Goal: Check status: Check status

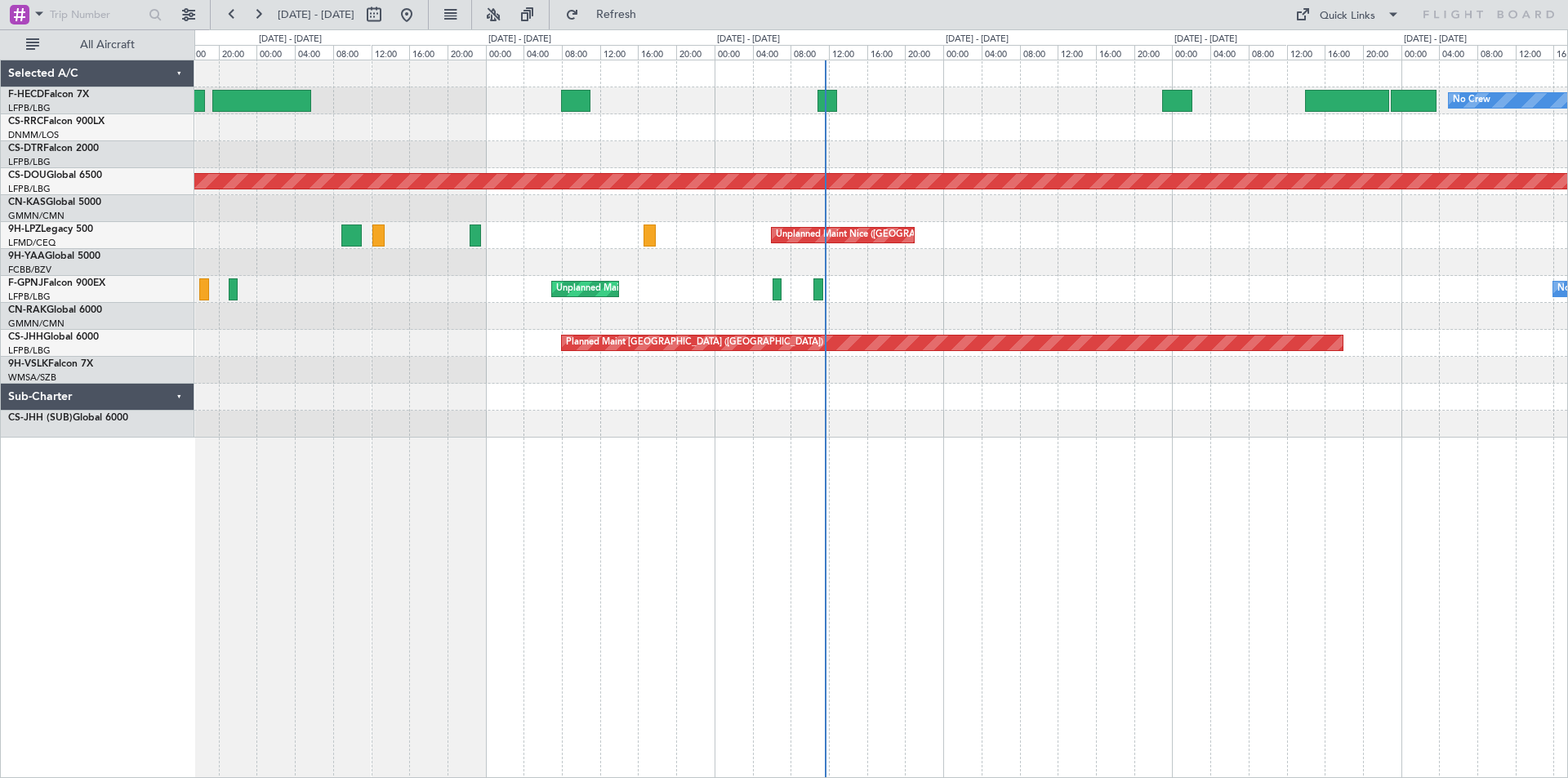
click at [737, 268] on div "No Crew No Crew AOG Maint [GEOGRAPHIC_DATA] ([GEOGRAPHIC_DATA]) Planned Maint […" at bounding box center [881, 249] width 1373 height 377
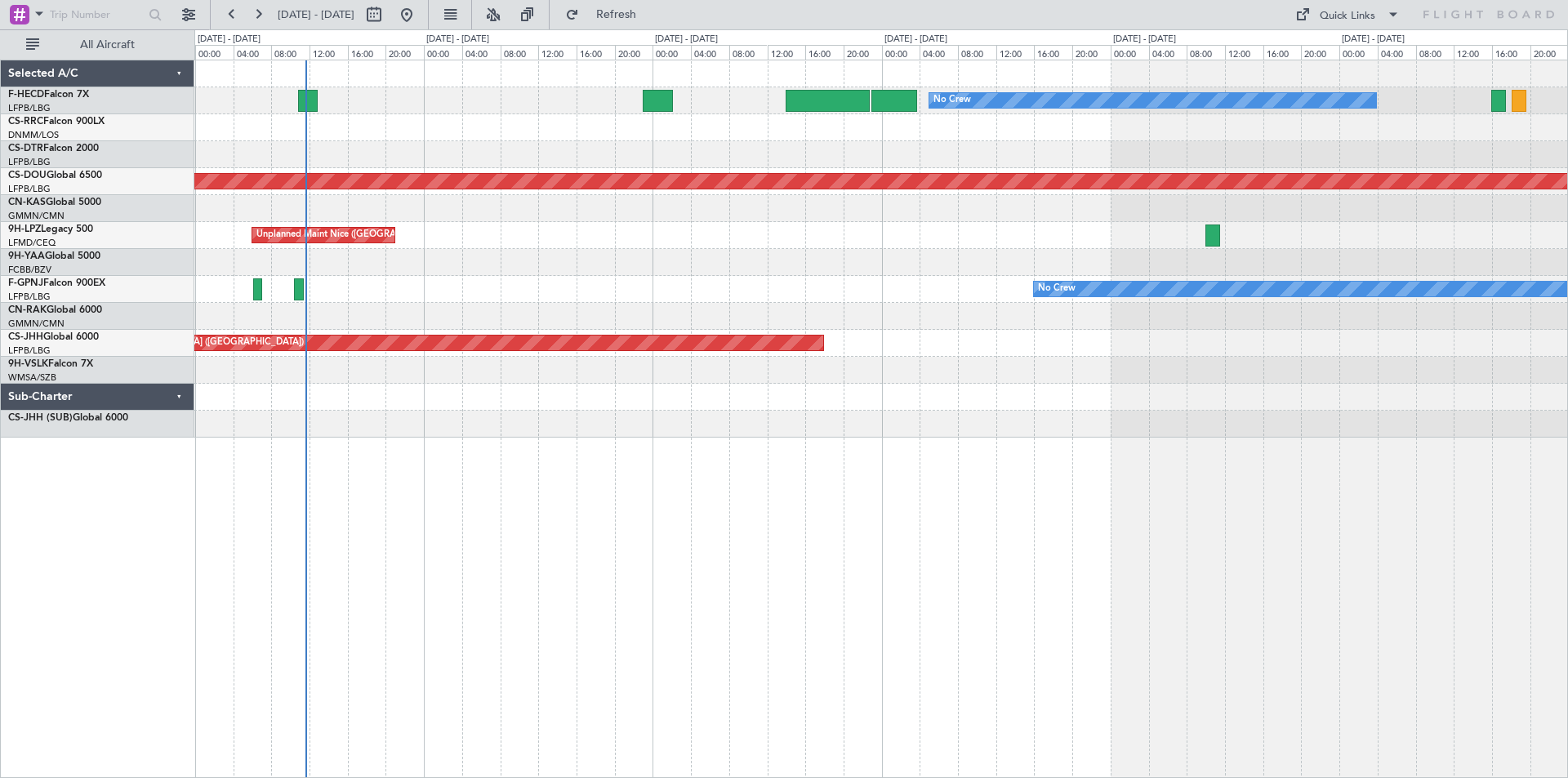
click at [631, 234] on div "No Crew Planned Maint [GEOGRAPHIC_DATA] ([GEOGRAPHIC_DATA]) Planned Maint [GEOG…" at bounding box center [881, 249] width 1373 height 377
click at [1106, 267] on div at bounding box center [881, 262] width 1373 height 27
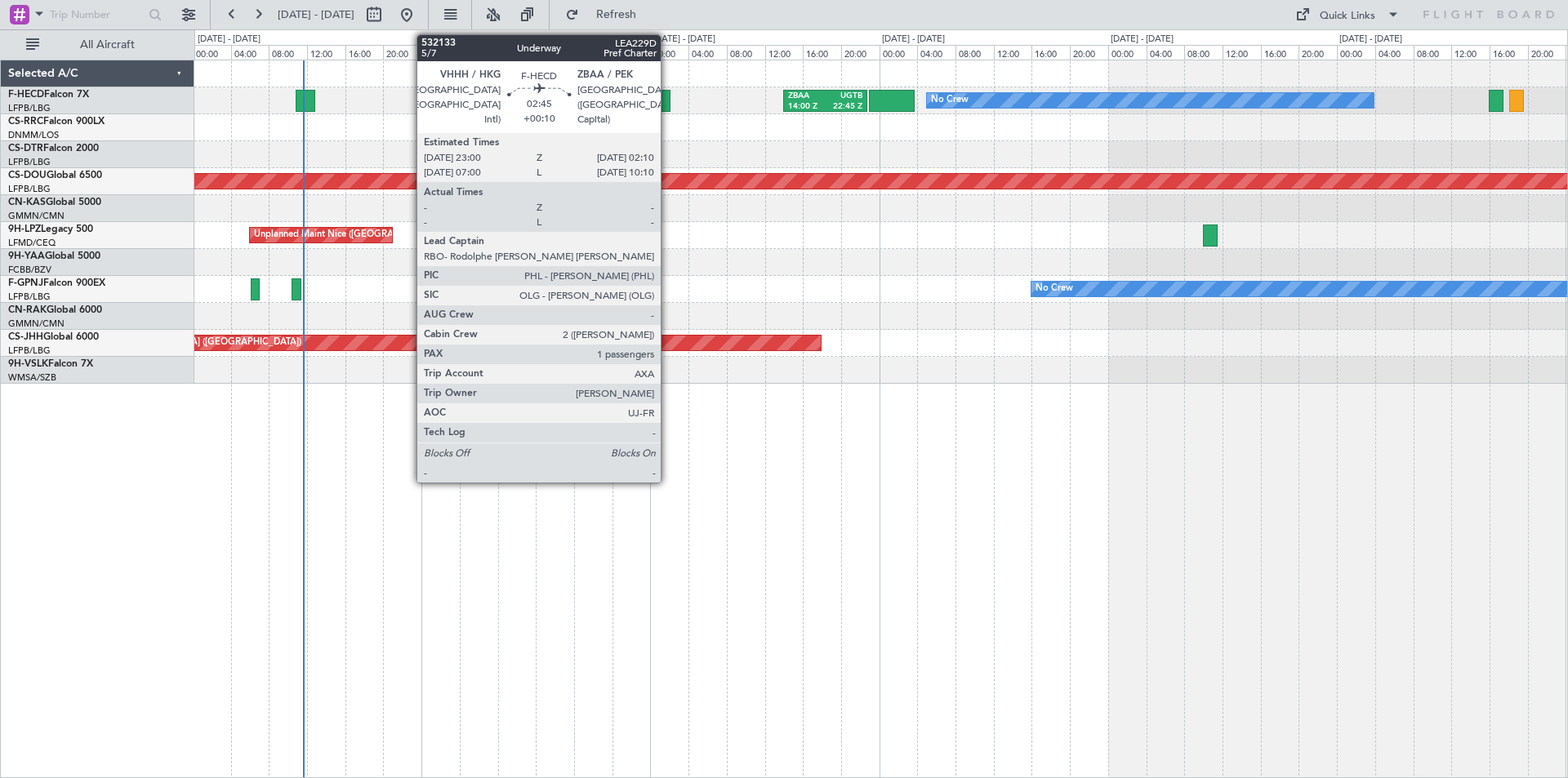
click at [668, 103] on div at bounding box center [655, 100] width 30 height 22
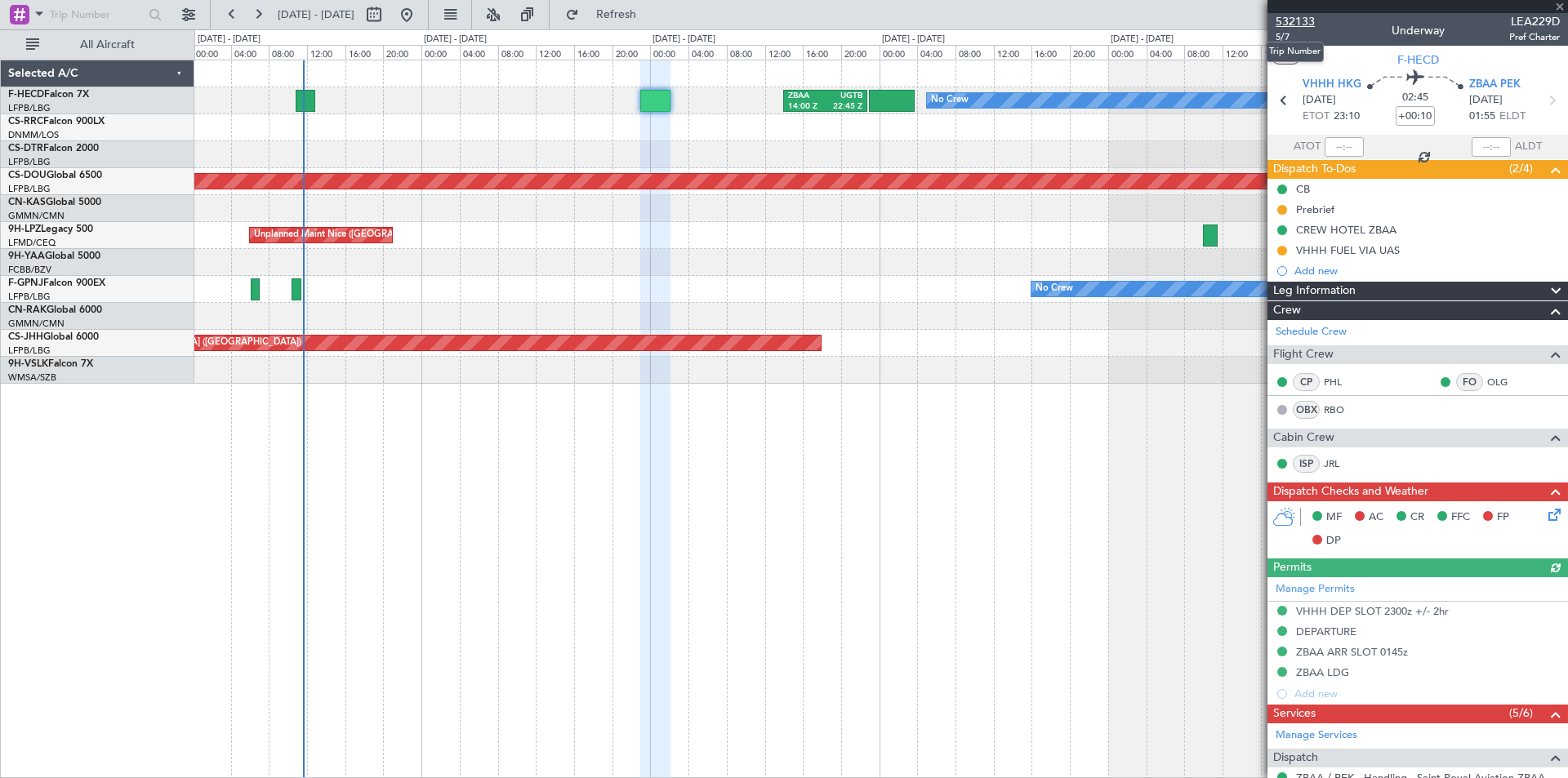
click at [1300, 27] on span "532133" at bounding box center [1295, 22] width 39 height 18
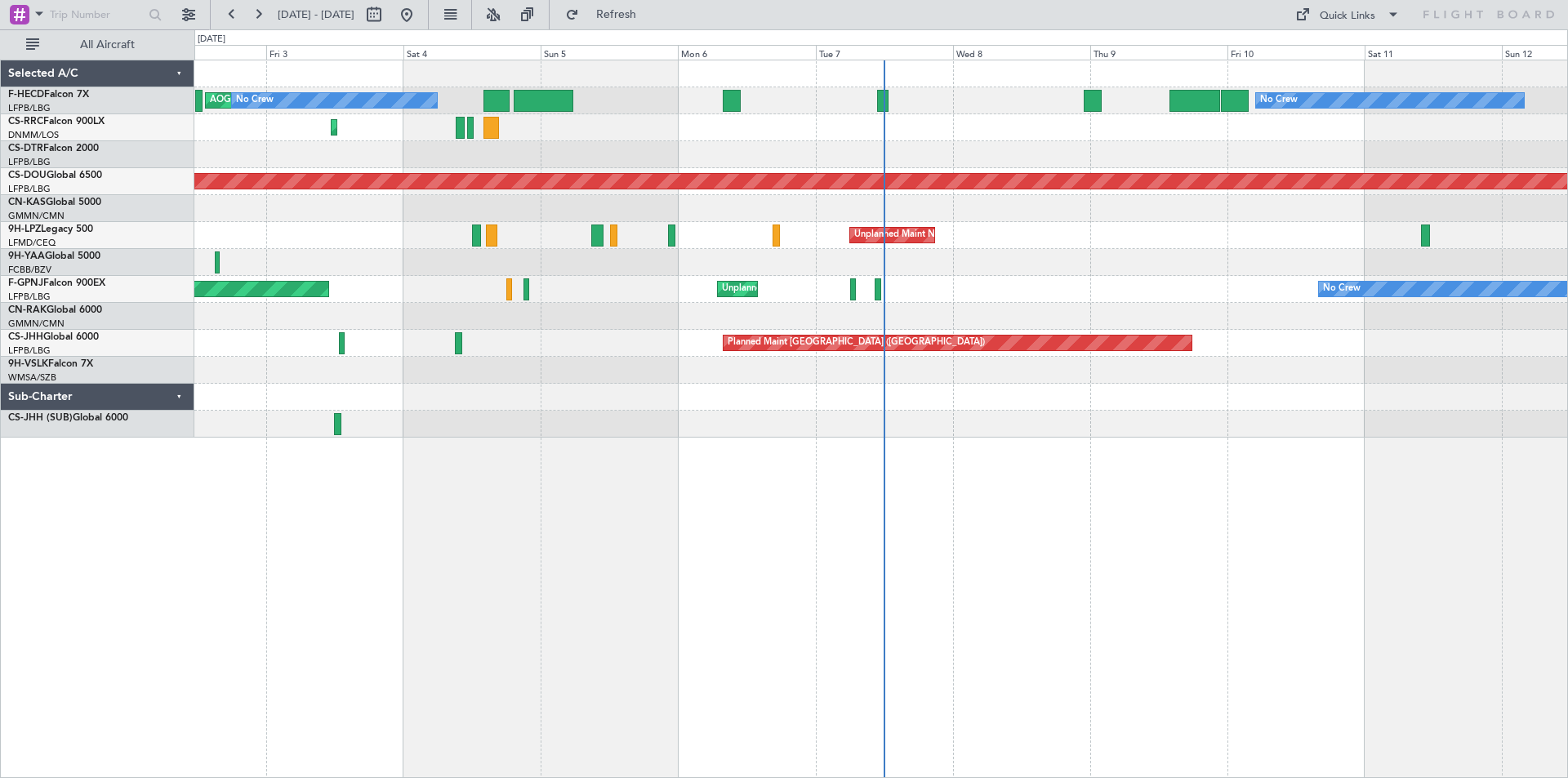
click at [784, 528] on div "AOG Maint Paris (Le Bourget) No Crew No Crew Planned Maint Paris (Le Bourget) P…" at bounding box center [882, 418] width 1374 height 718
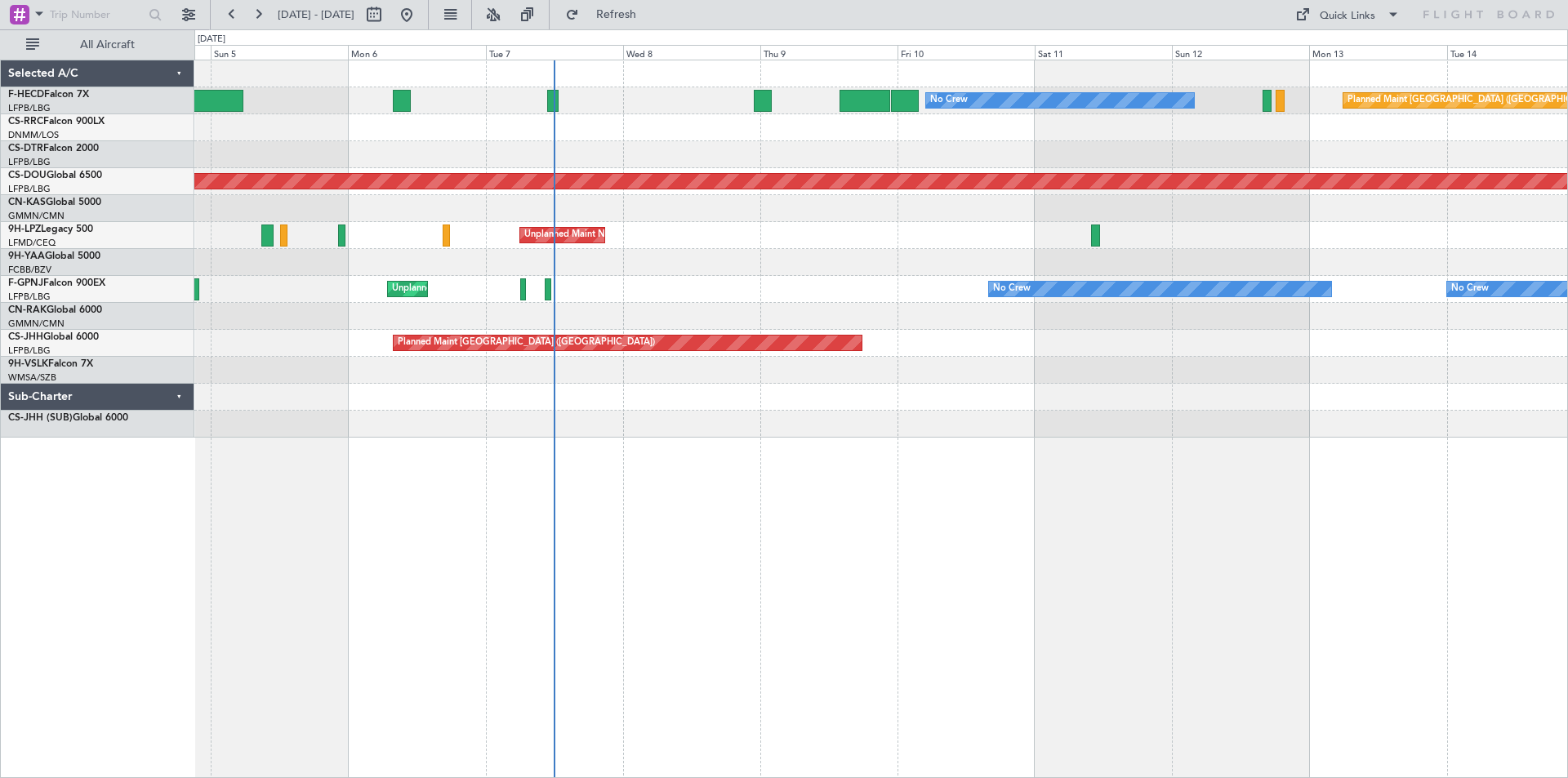
click at [1080, 523] on div "No Crew Planned Maint Paris (Le Bourget) No Crew AOG Maint Paris (Le Bourget) P…" at bounding box center [882, 418] width 1374 height 718
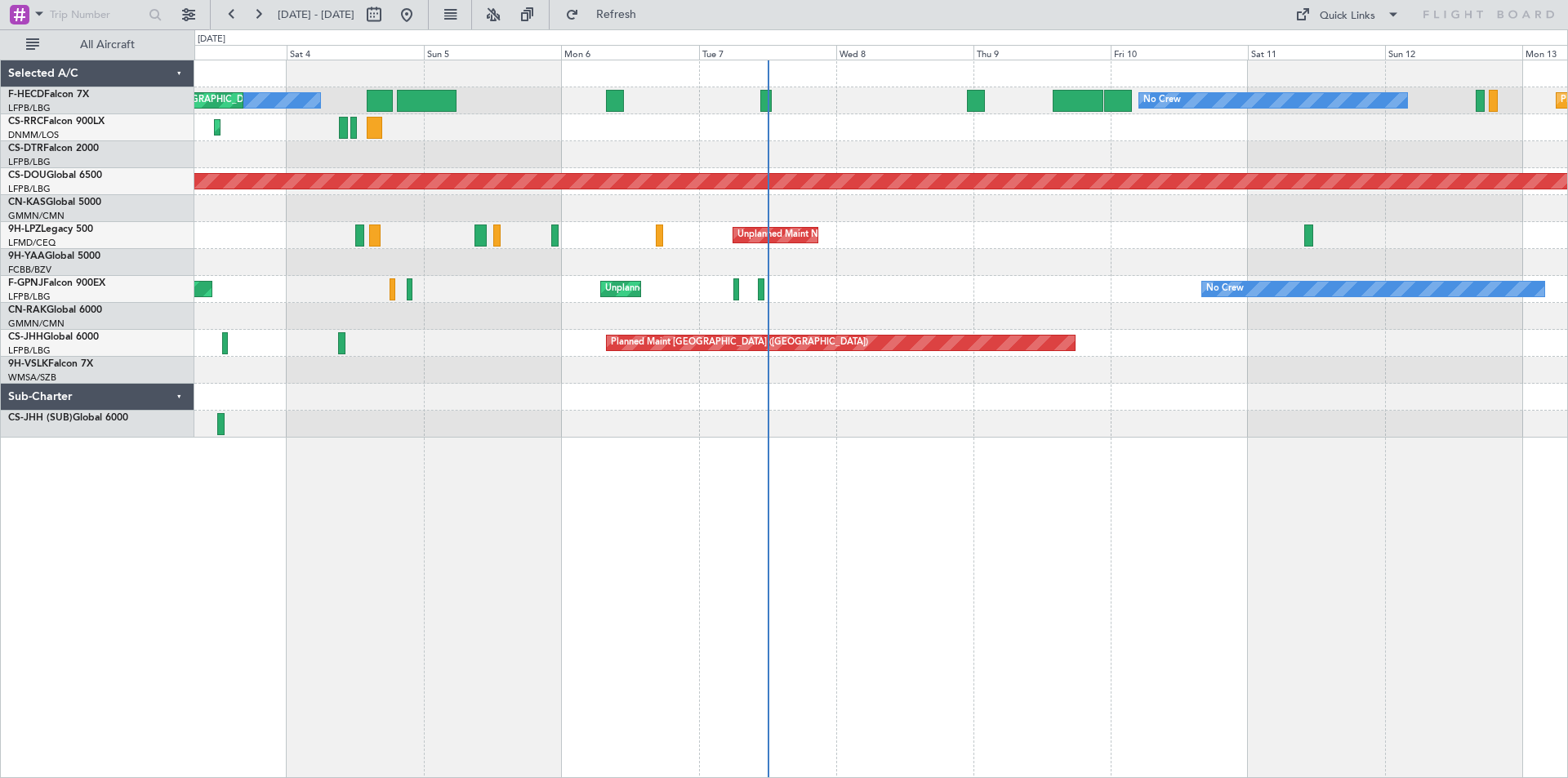
click at [877, 155] on div "No Crew AOG Maint Paris (Le Bourget) No Crew Planned Maint Paris (Le Bourget) P…" at bounding box center [881, 249] width 1373 height 377
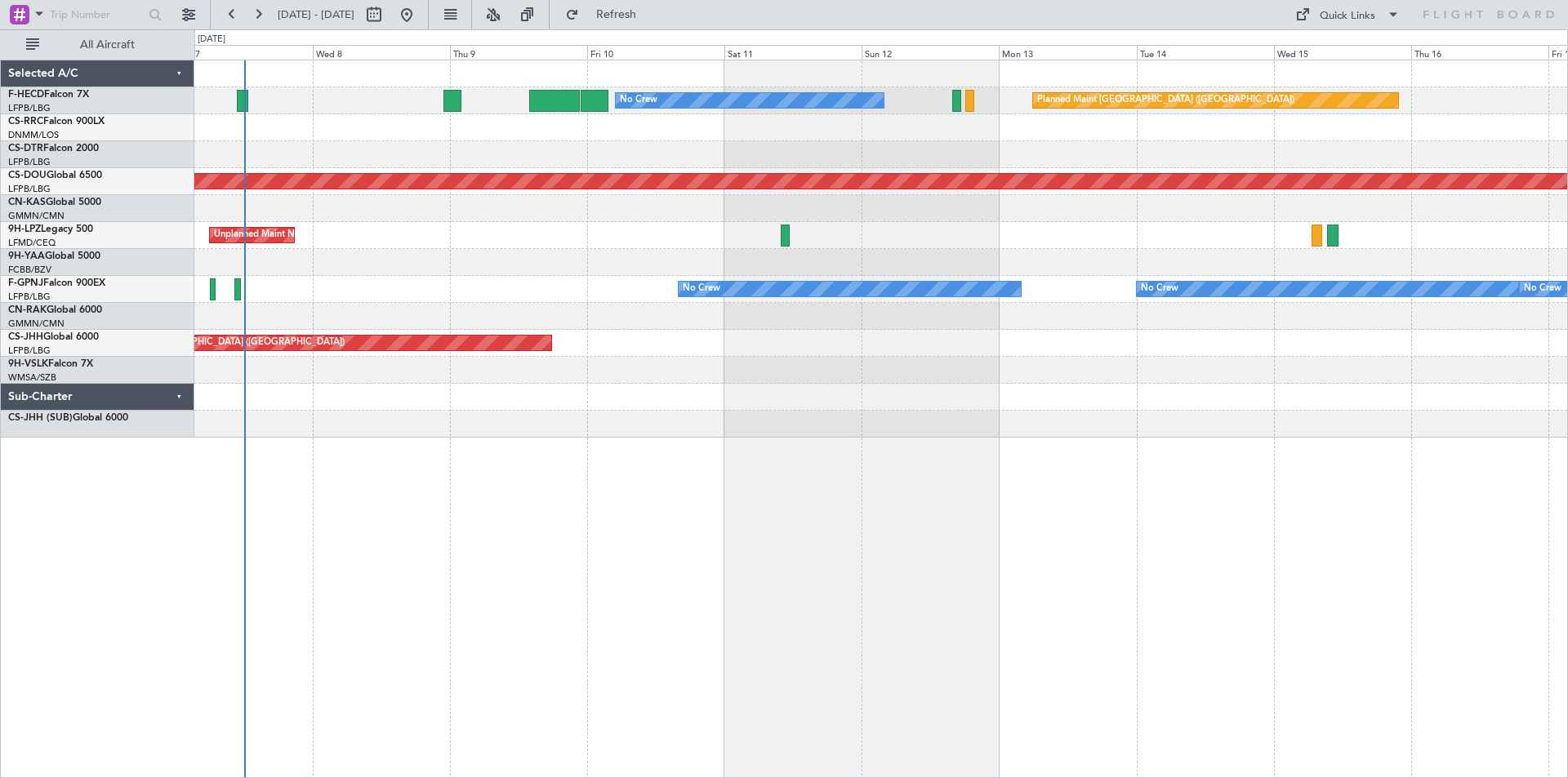
click at [903, 352] on div "No Crew Planned Maint Paris (Le Bourget) Planned Maint London (Biggin Hill) Unp…" at bounding box center [881, 249] width 1373 height 377
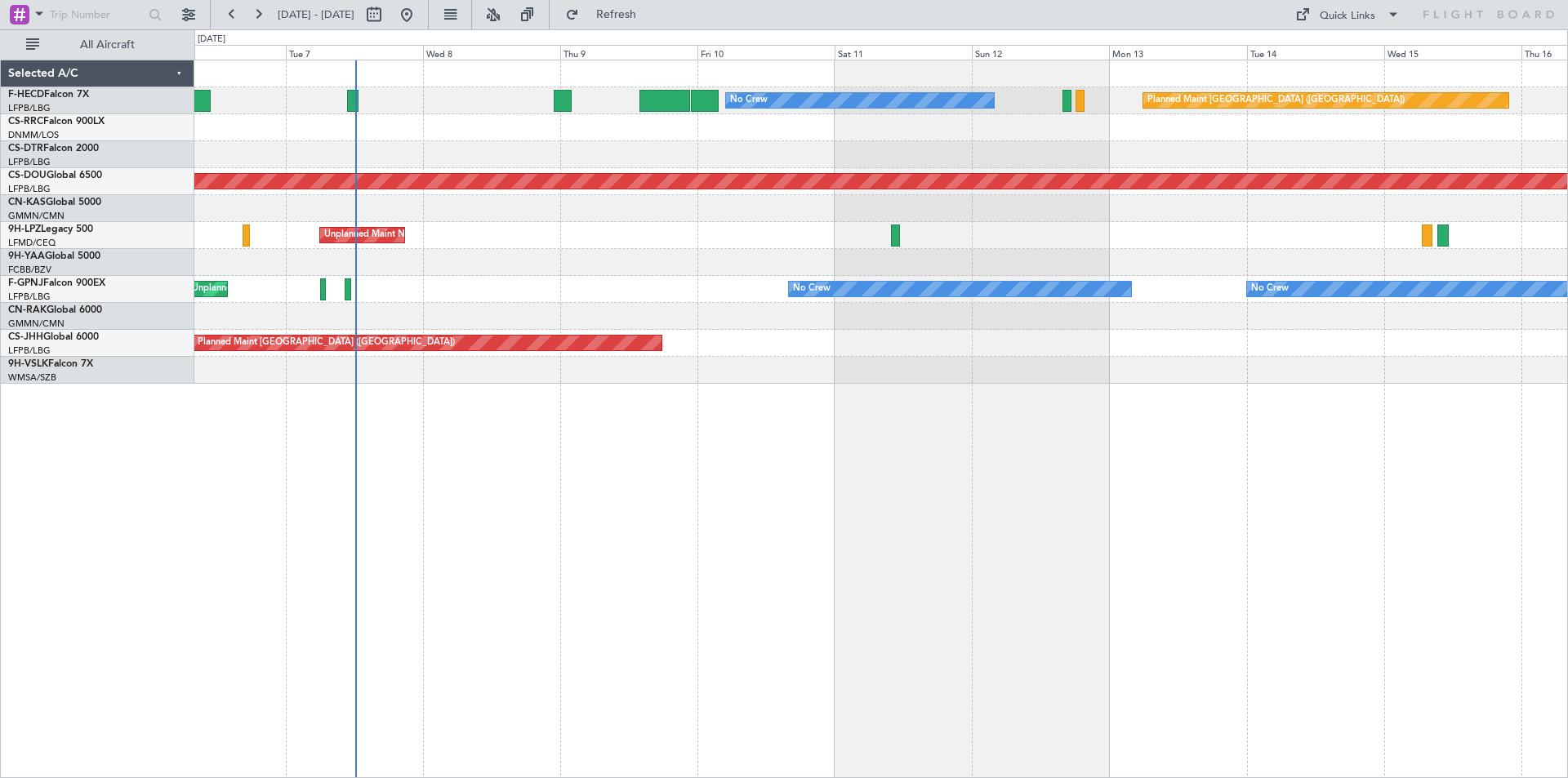
click at [684, 177] on div "Planned Maint Paris (Le Bourget) No Crew No Crew Planned Maint London (Biggin H…" at bounding box center [881, 222] width 1373 height 324
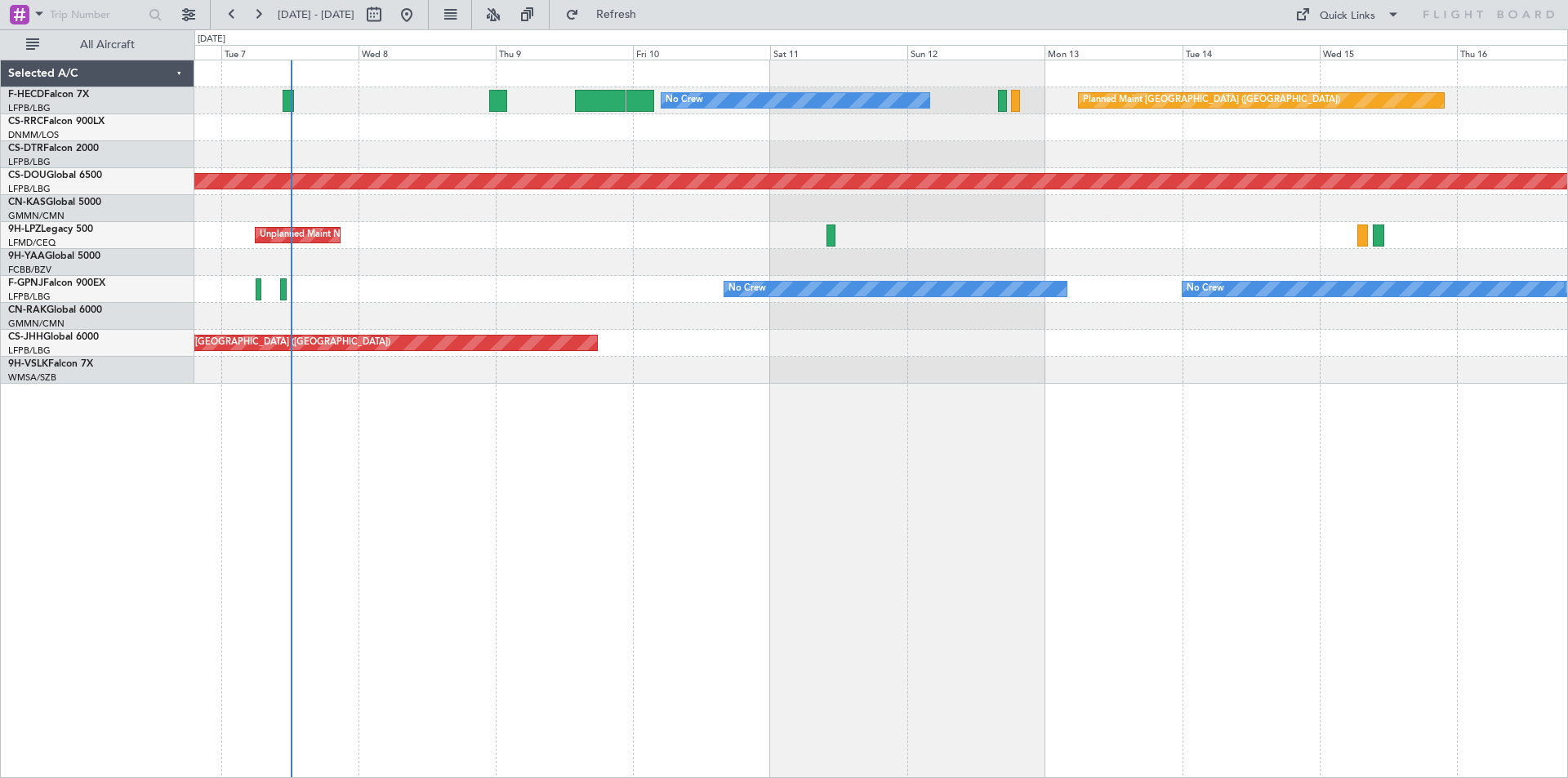
click at [704, 495] on div "Planned Maint Paris (Le Bourget) No Crew Planned Maint London (Biggin Hill) Unp…" at bounding box center [882, 418] width 1374 height 718
